Goal: Task Accomplishment & Management: Manage account settings

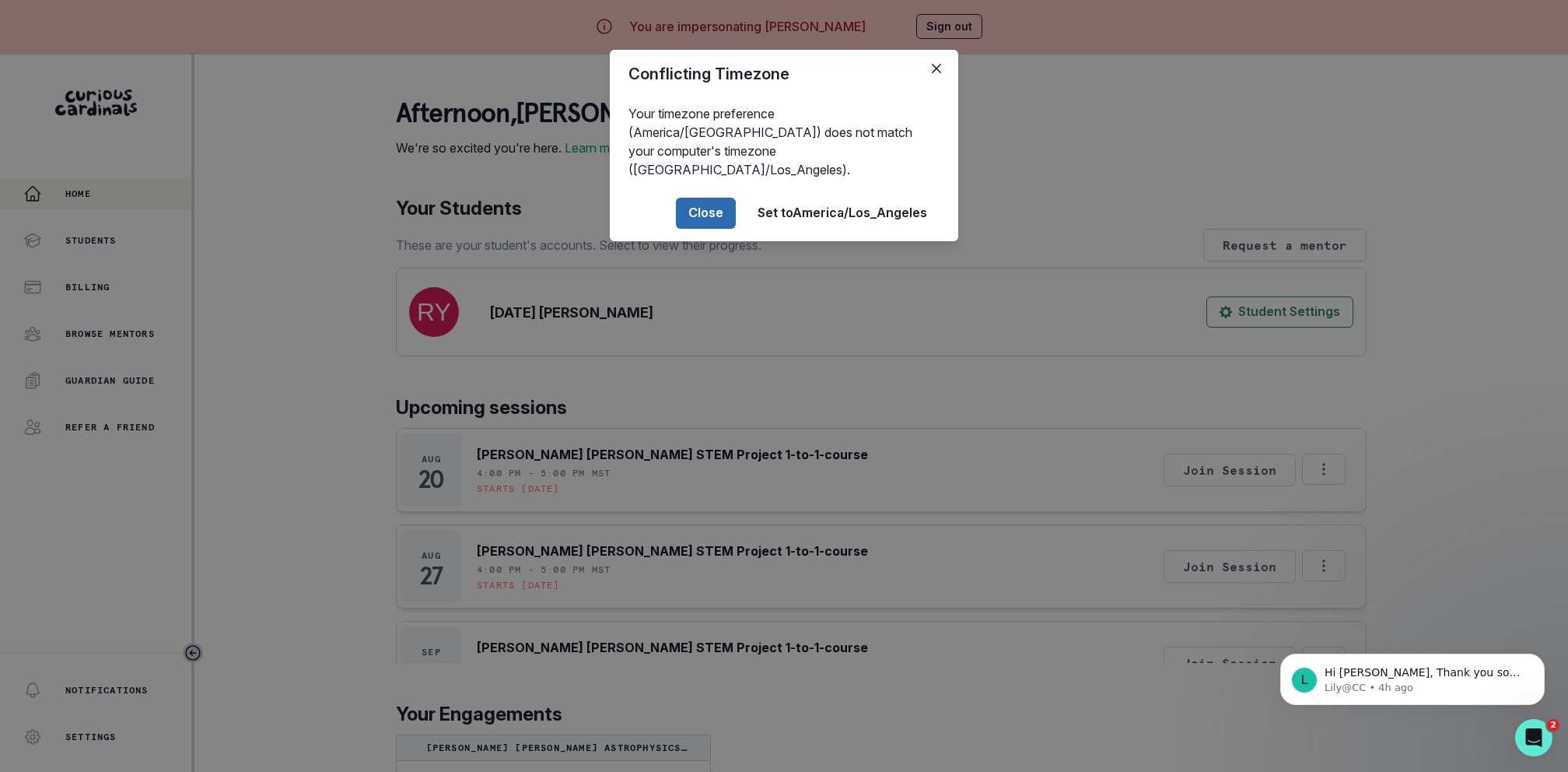
click at [719, 198] on button "Close" at bounding box center [706, 213] width 60 height 31
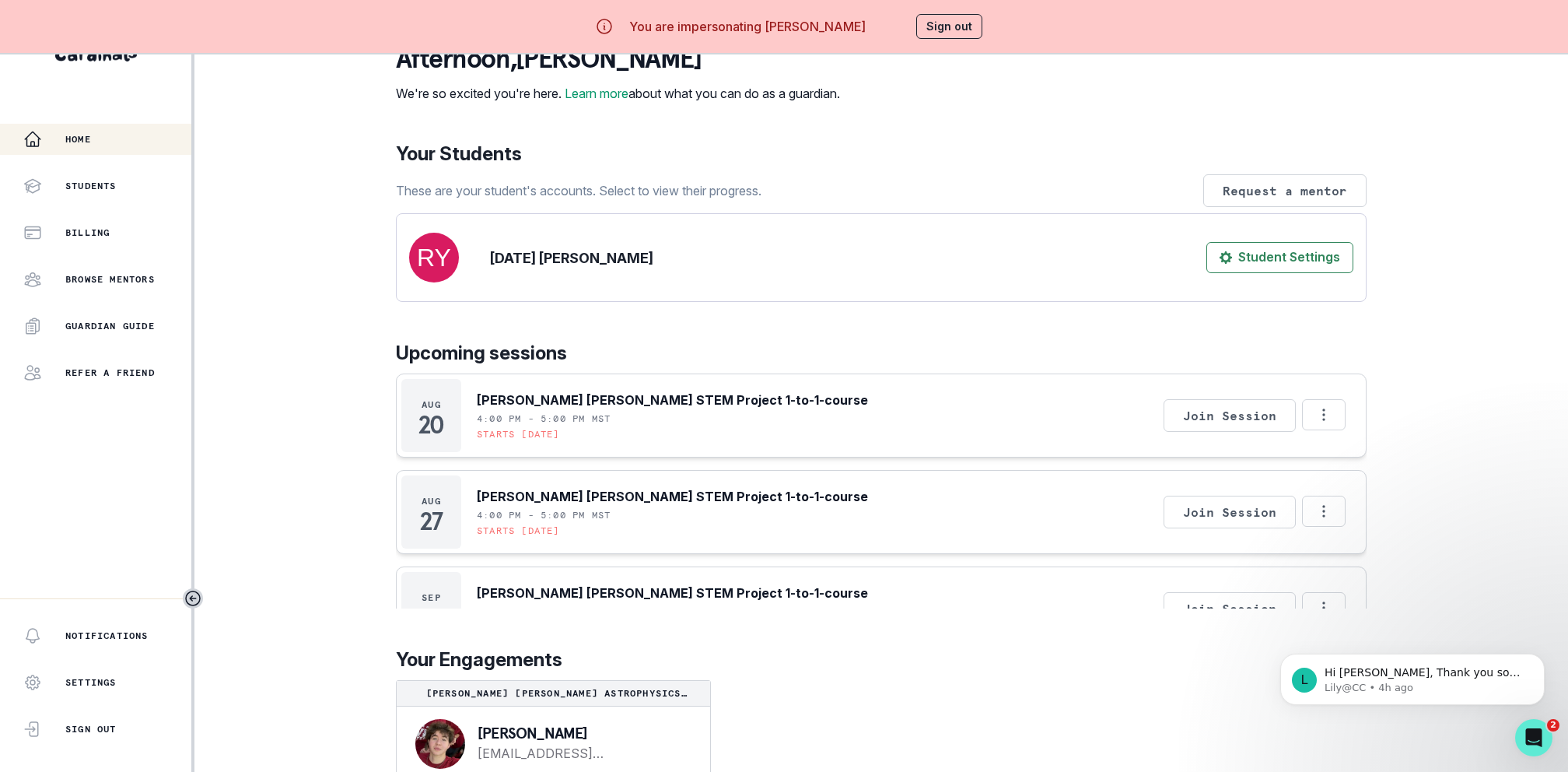
click at [948, 40] on div "You are impersonating [PERSON_NAME] Sign out" at bounding box center [784, 26] width 441 height 37
click at [957, 33] on button "Sign out" at bounding box center [950, 26] width 66 height 25
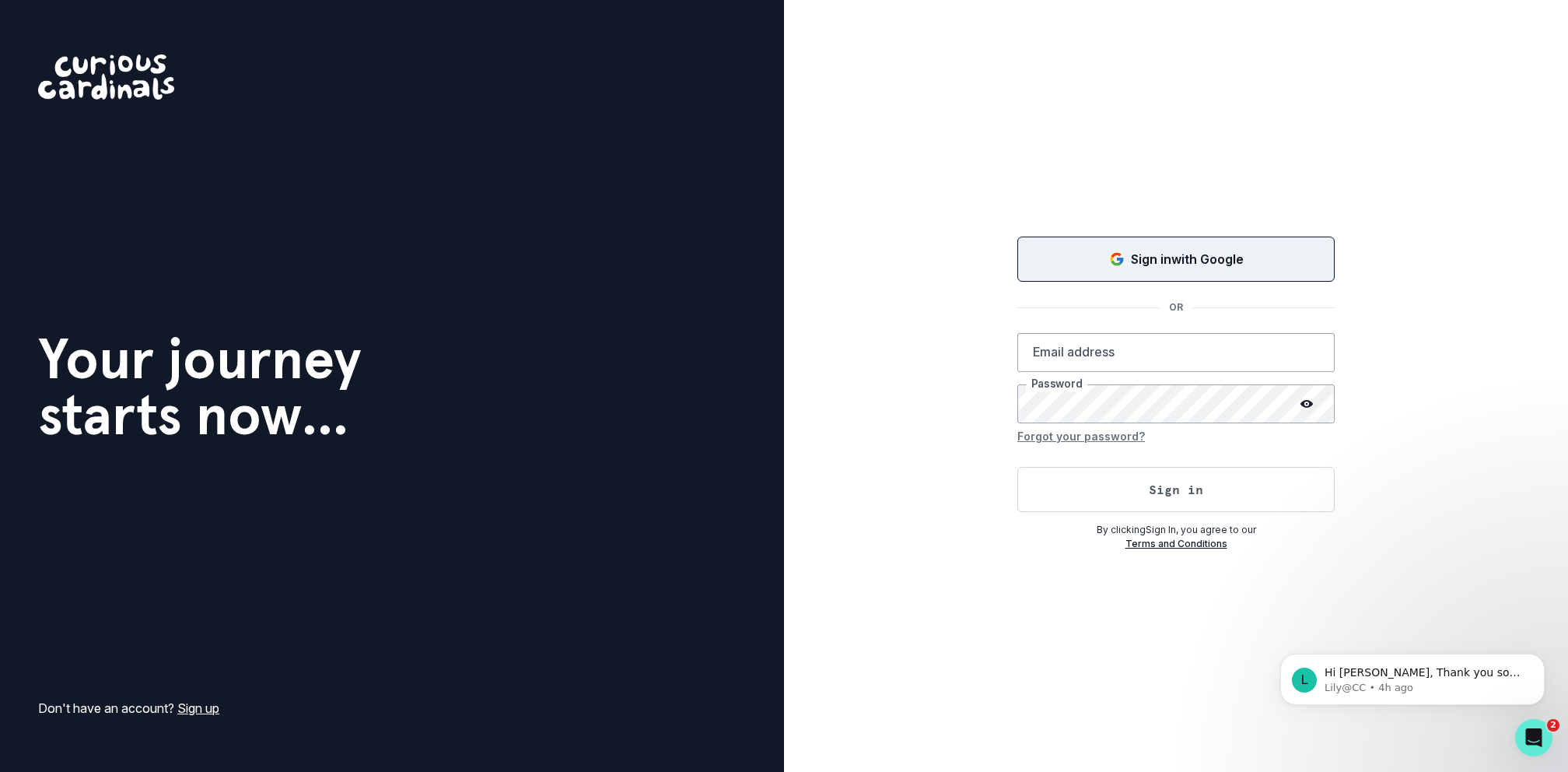
click at [1063, 250] on div "Sign in with Google" at bounding box center [1176, 259] width 279 height 19
